Goal: Check status: Check status

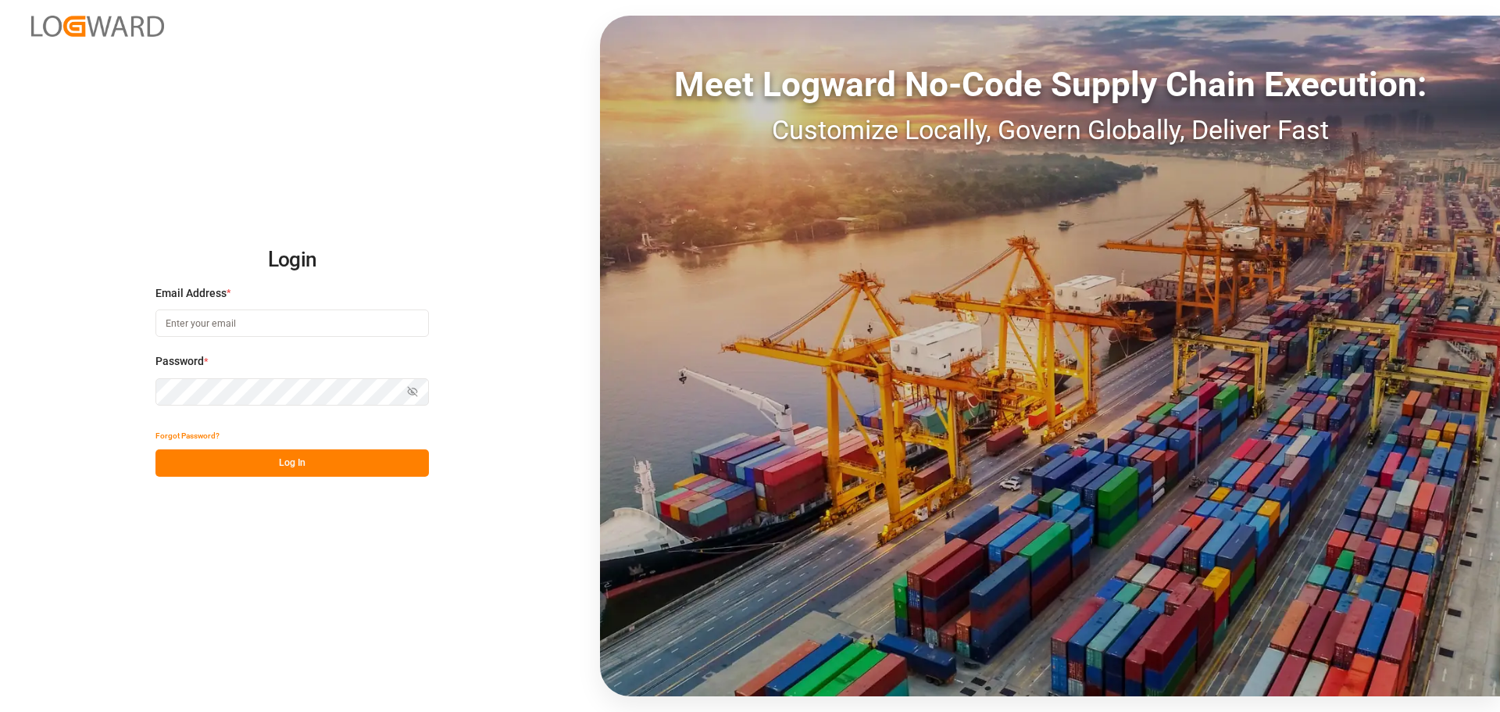
type input "[PERSON_NAME][EMAIL_ADDRESS][PERSON_NAME][DOMAIN_NAME]"
click at [376, 462] on button "Log In" at bounding box center [293, 462] width 274 height 27
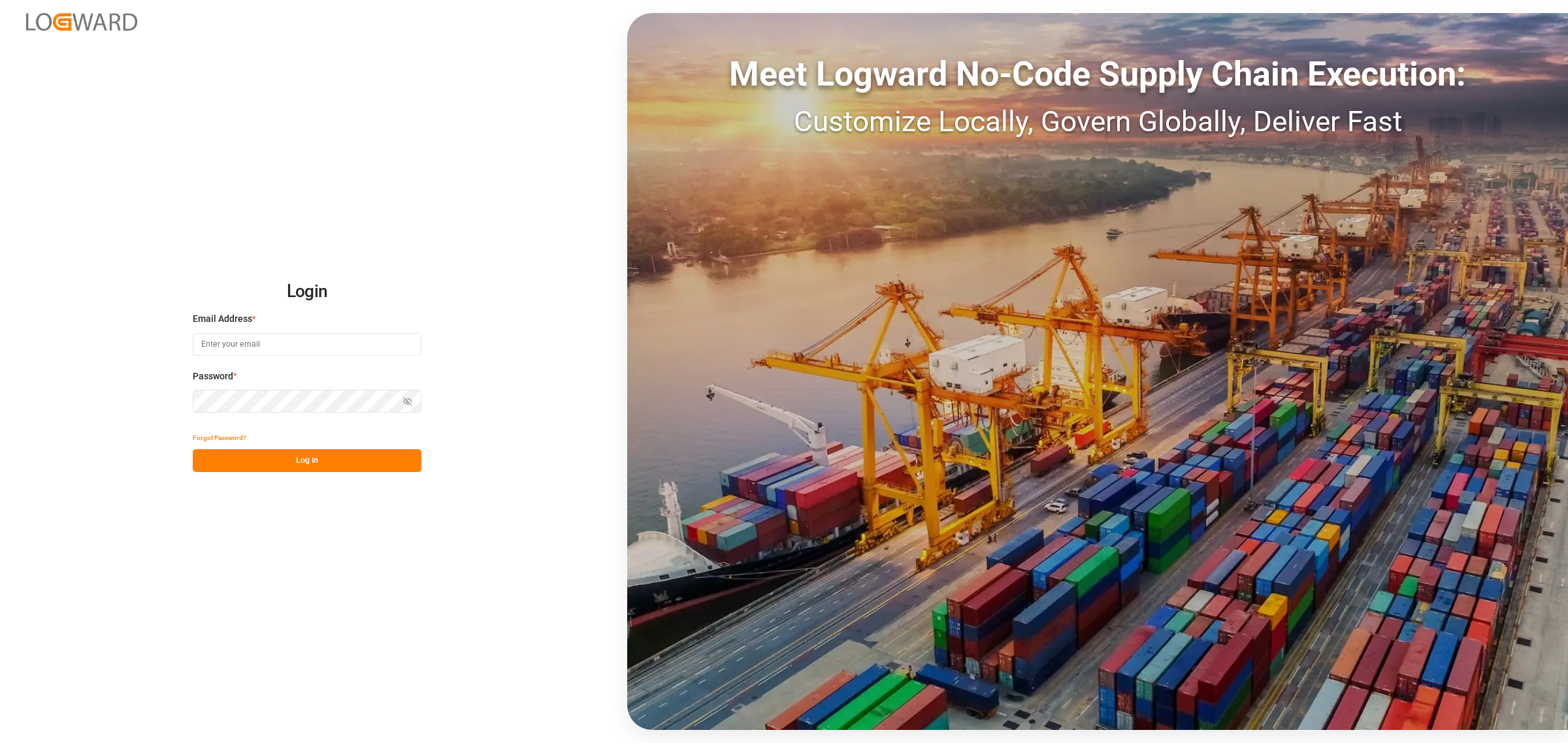
type input "[PERSON_NAME][EMAIL_ADDRESS][PERSON_NAME][DOMAIN_NAME]"
click at [356, 455] on button "Log In" at bounding box center [308, 461] width 229 height 23
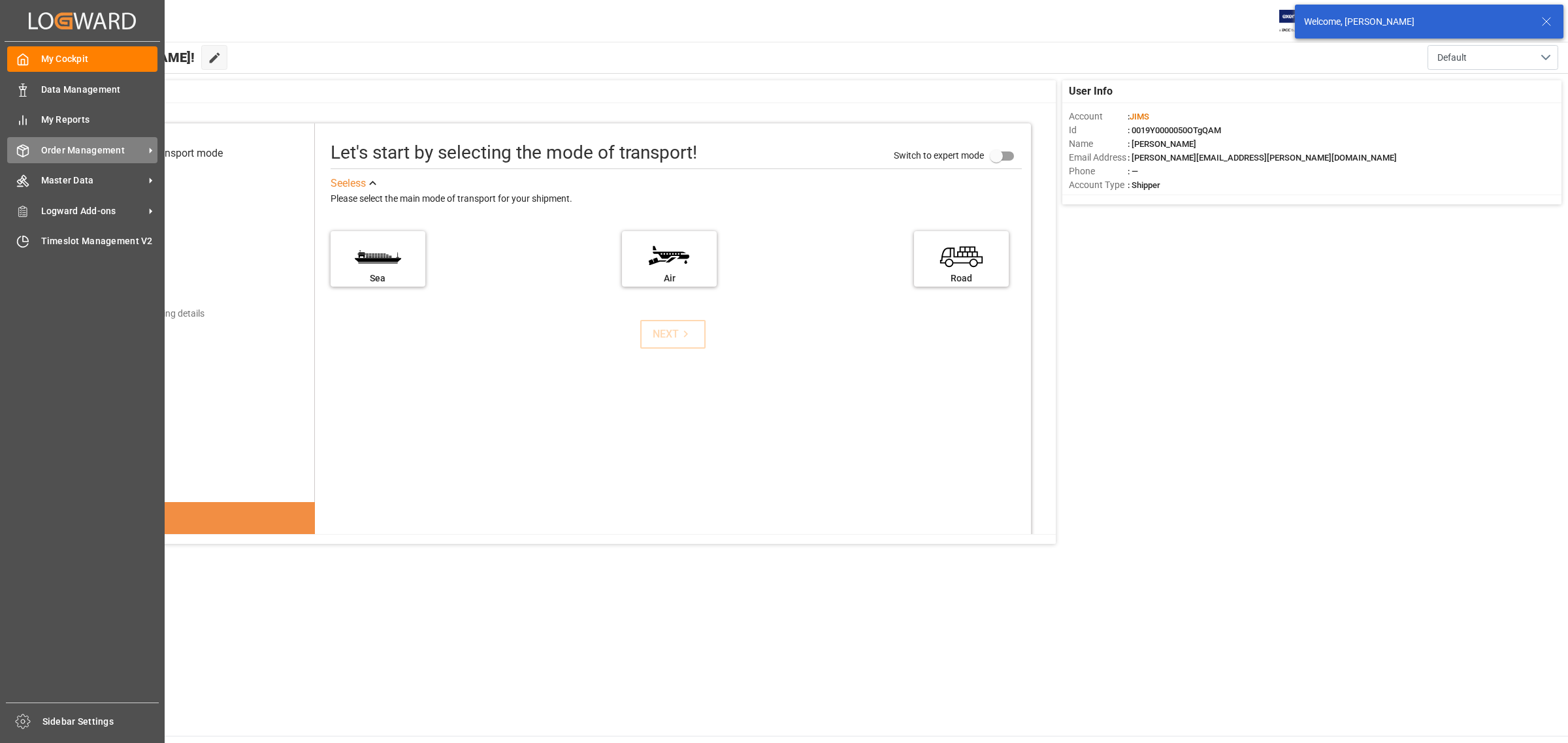
click at [77, 148] on span "Order Management" at bounding box center [92, 150] width 103 height 13
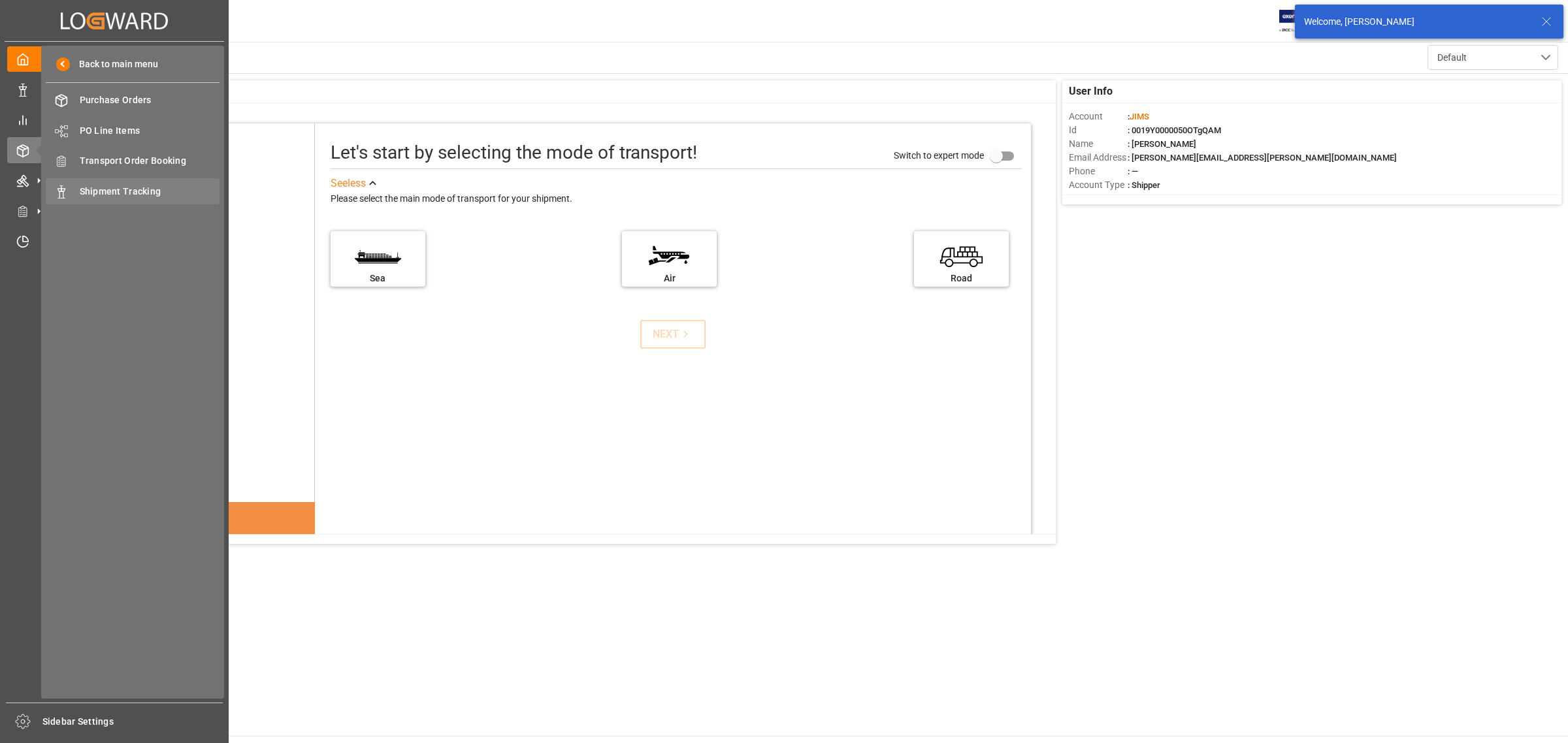
click at [133, 193] on span "Shipment Tracking" at bounding box center [150, 191] width 140 height 13
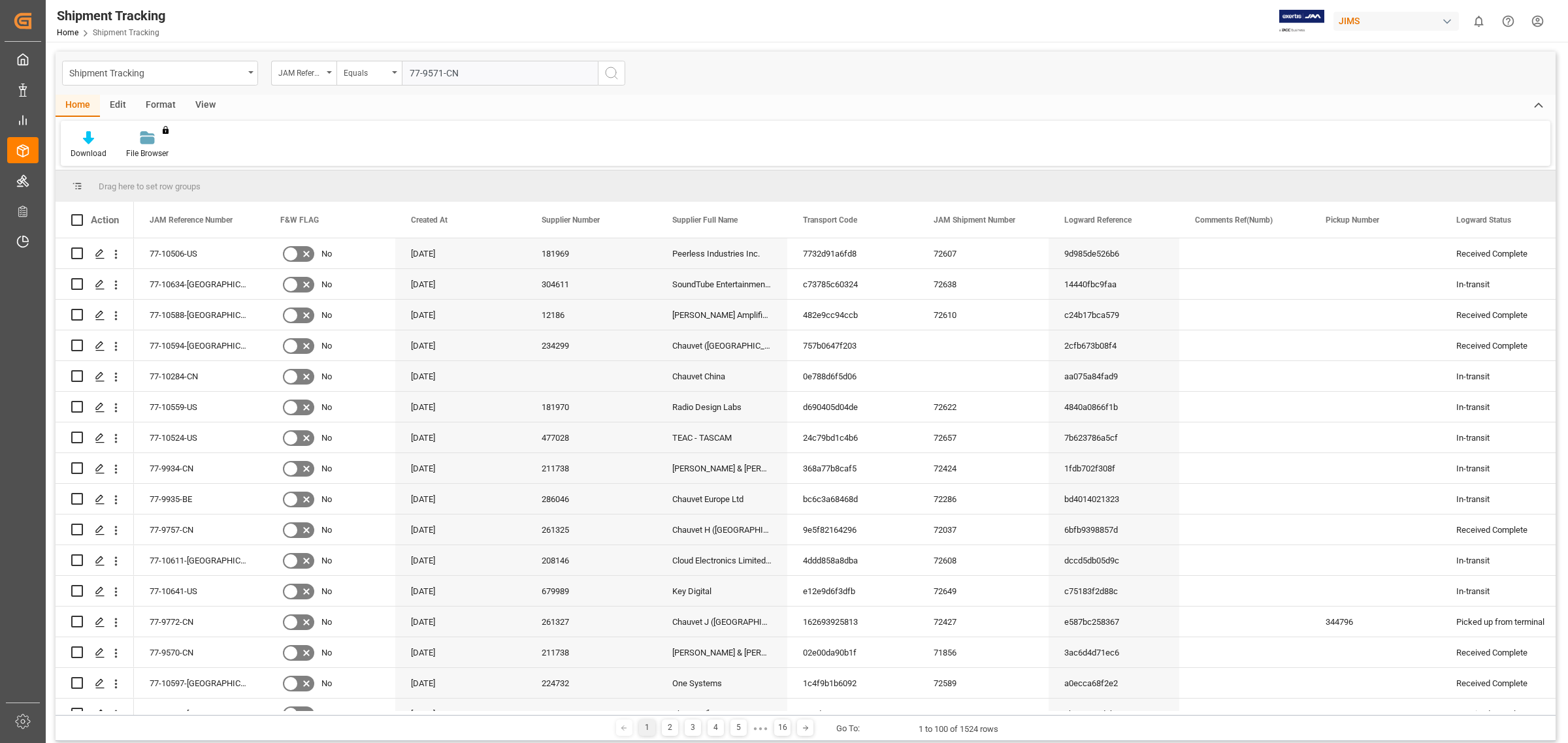
type input "77-9571-CN"
click at [611, 73] on icon "search button" at bounding box center [611, 73] width 16 height 16
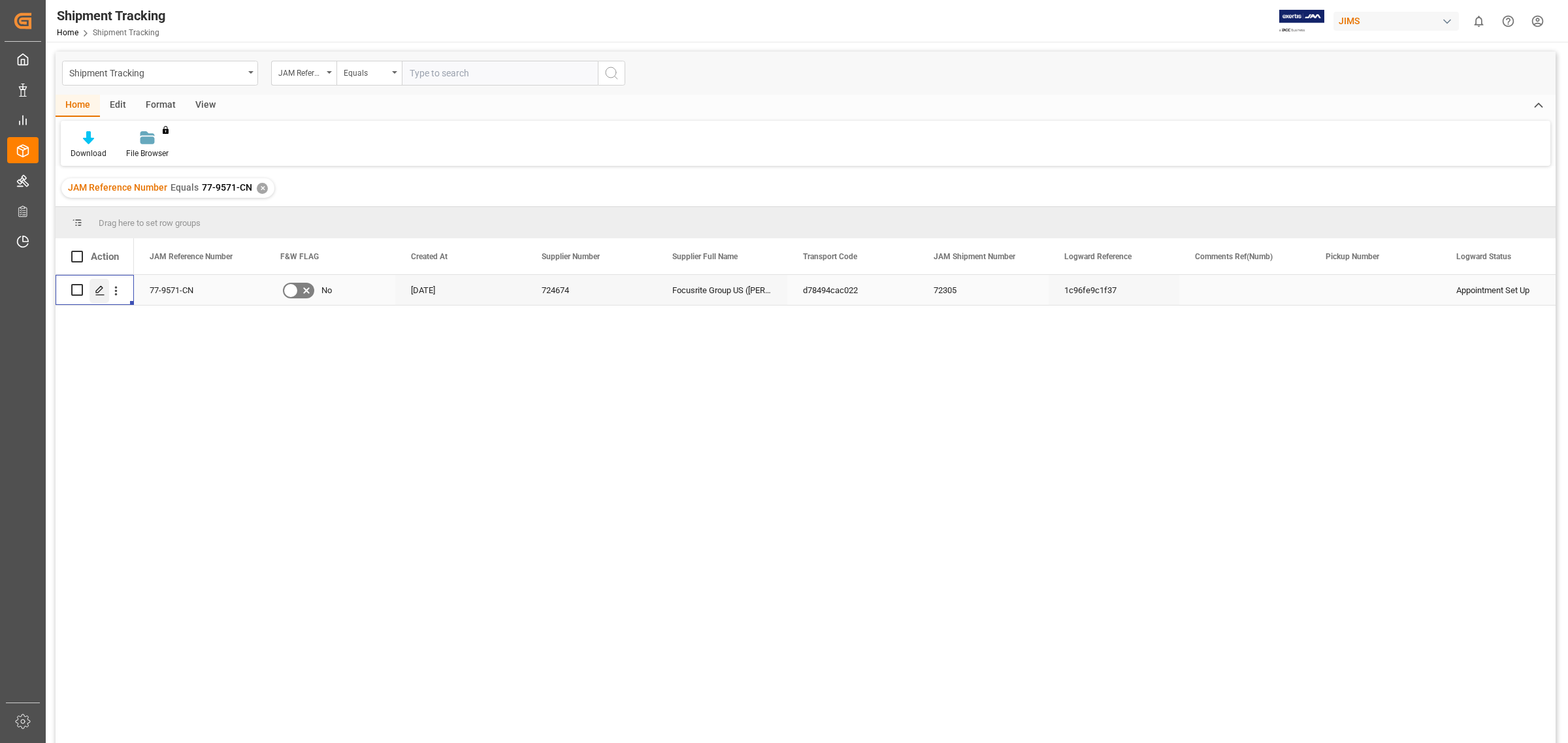
click at [95, 286] on icon "Press SPACE to select this row." at bounding box center [100, 290] width 11 height 11
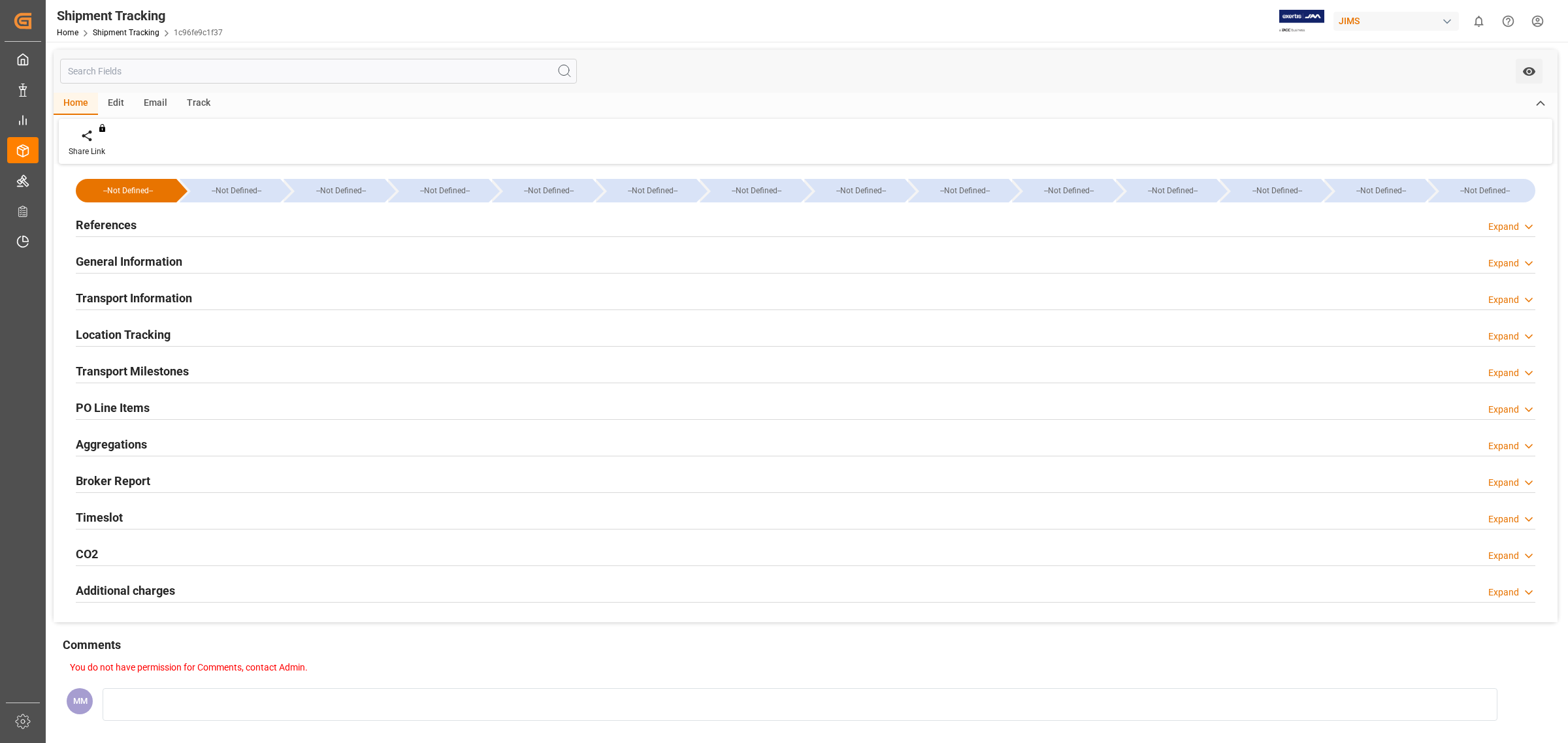
type input "[DATE] 07:30"
type input "[DATE] 16:40"
drag, startPoint x: 147, startPoint y: 517, endPoint x: 155, endPoint y: 517, distance: 8.0
click at [151, 518] on div "Timeslot Expand" at bounding box center [806, 517] width 1460 height 25
